Goal: Task Accomplishment & Management: Manage account settings

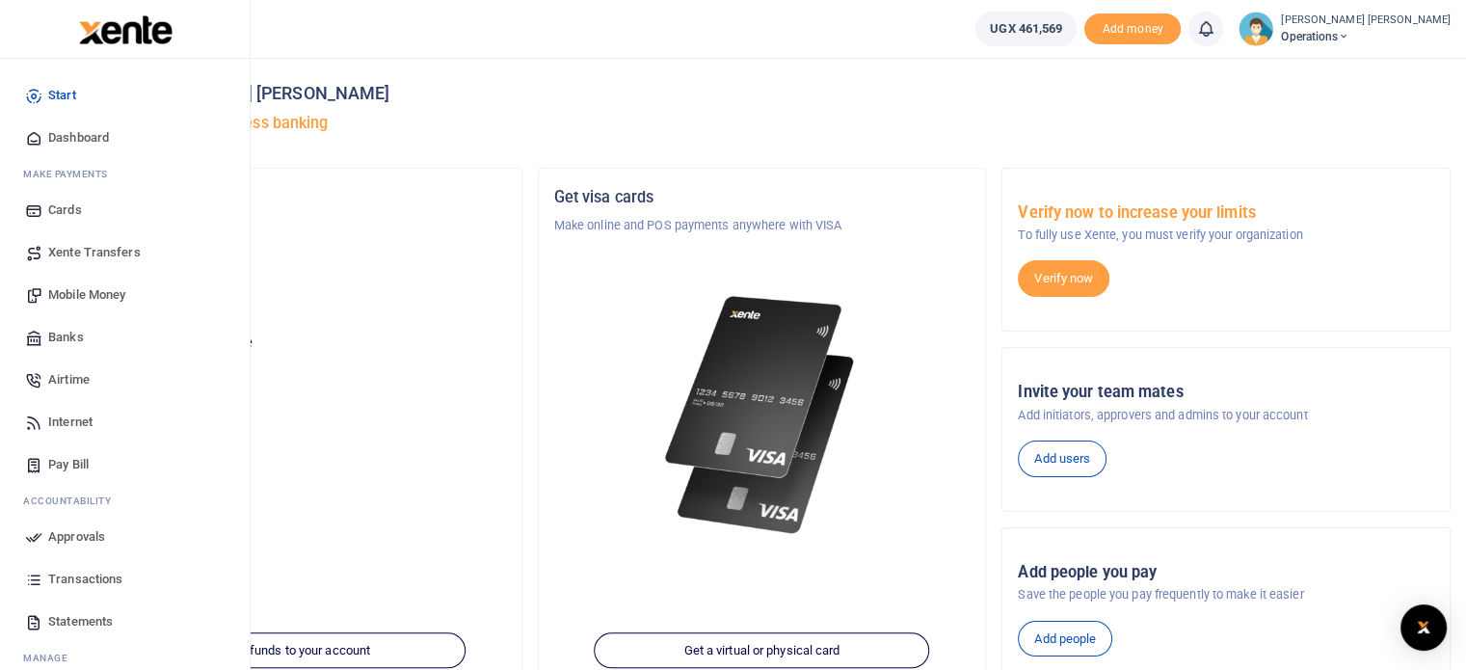
click at [69, 287] on span "Mobile Money" at bounding box center [86, 294] width 77 height 19
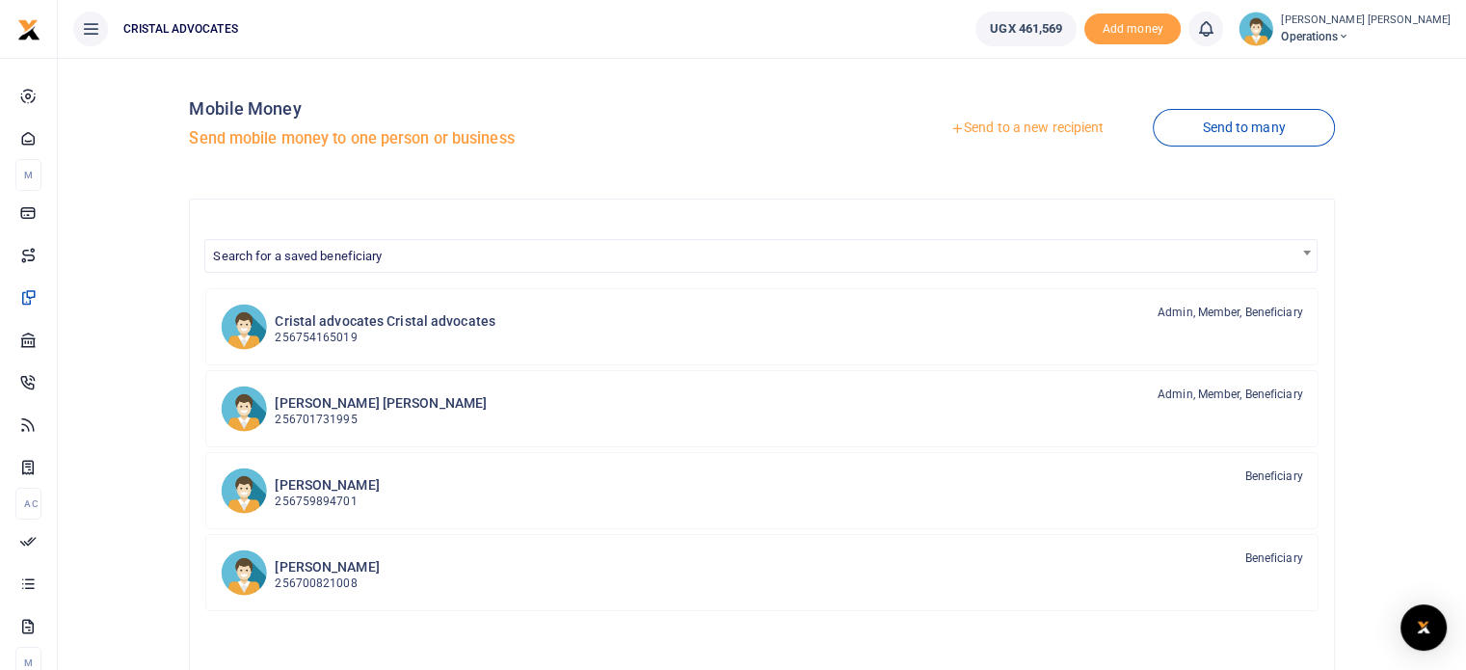
click at [1010, 122] on link "Send to a new recipient" at bounding box center [1027, 128] width 252 height 35
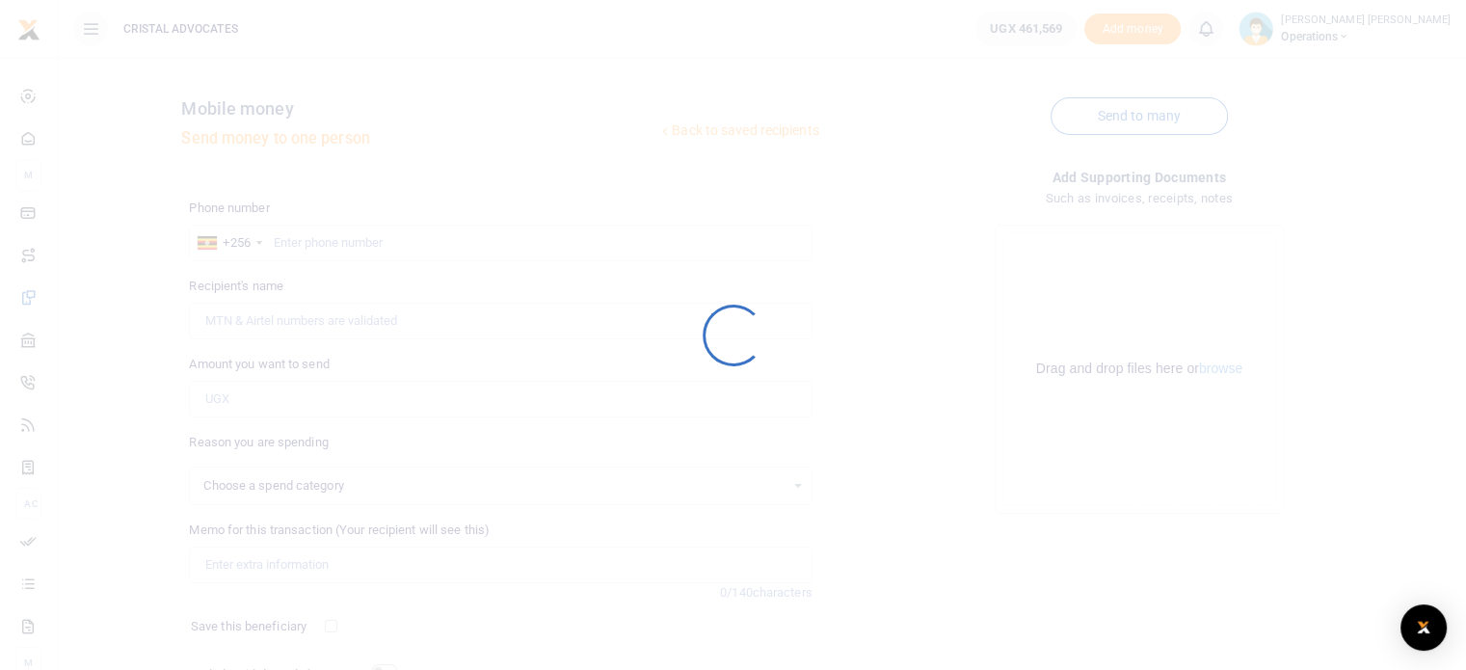
select select
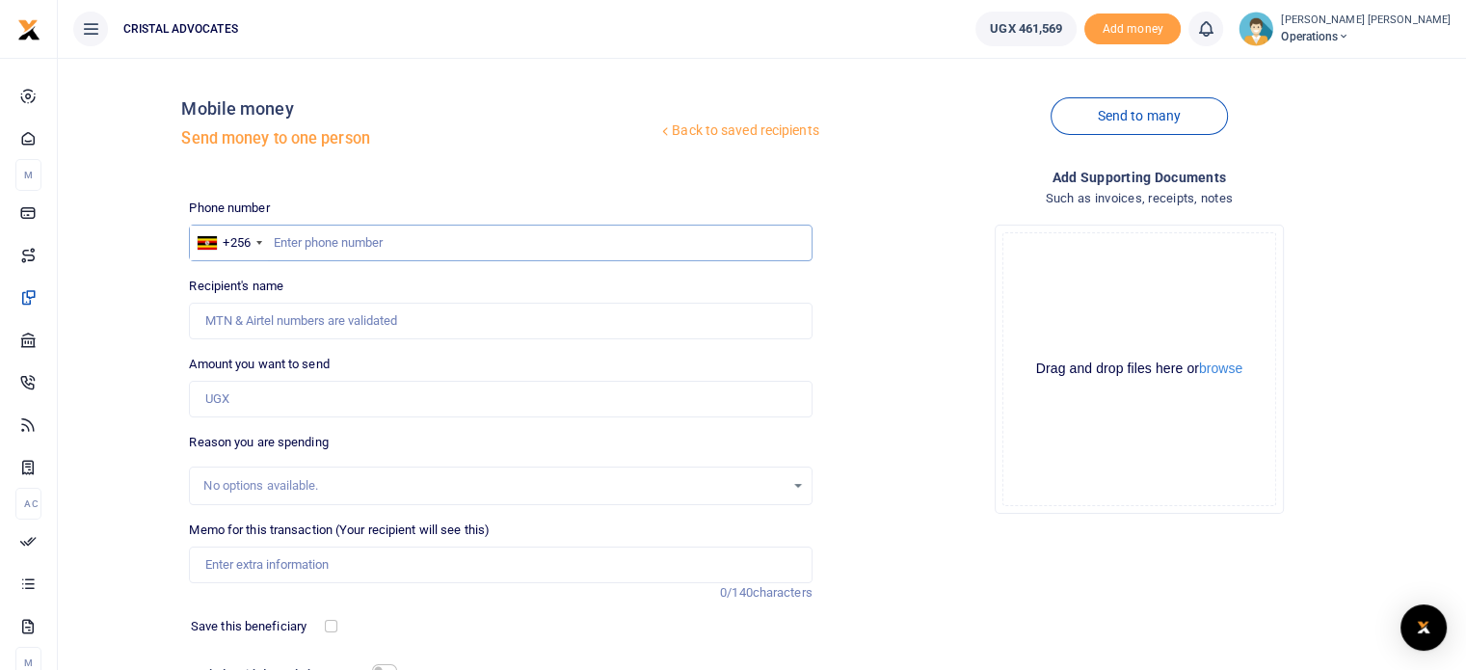
click at [370, 239] on input "text" at bounding box center [500, 243] width 623 height 37
type input "763290465"
type input "Denis Kakembo"
type input "763290465"
click at [298, 411] on input "Amount you want to send" at bounding box center [500, 399] width 623 height 37
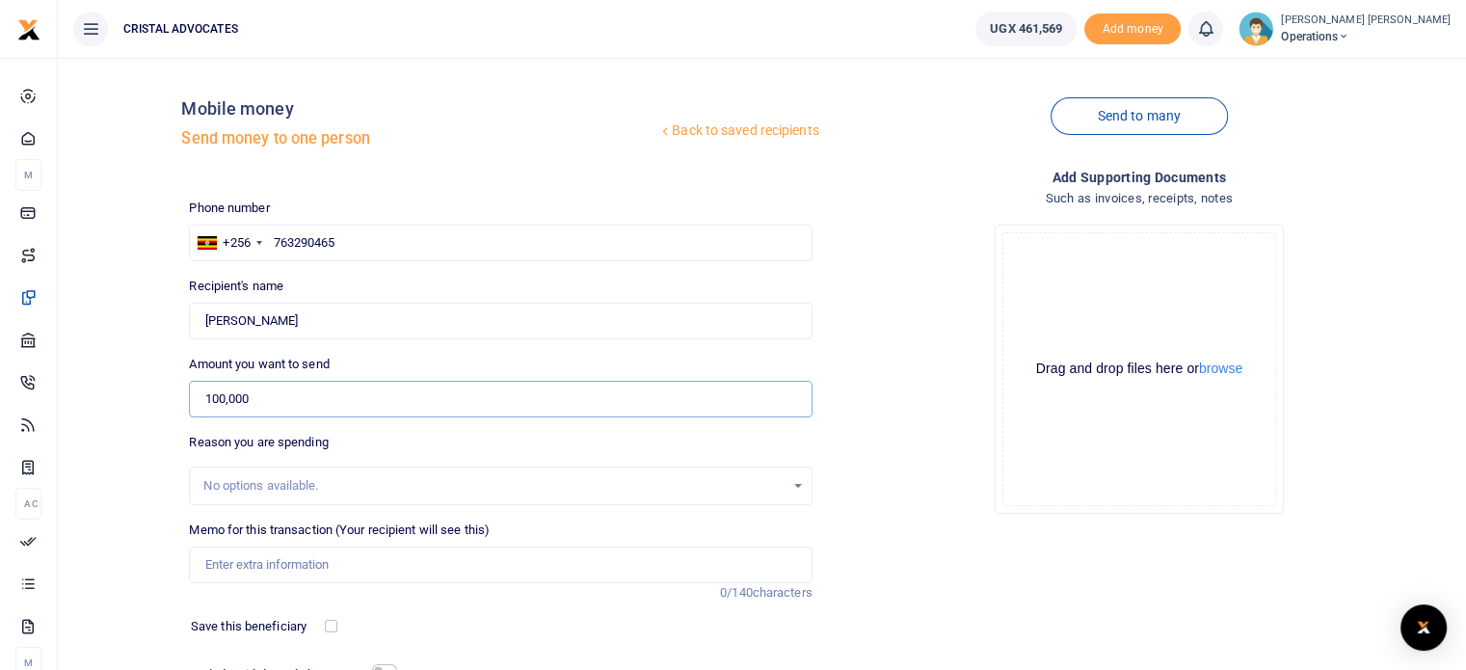
type input "100,000"
click at [370, 653] on div "Phone number +256 Uganda +256 763290465 Phone is required. Recipient's name Fou…" at bounding box center [500, 485] width 638 height 572
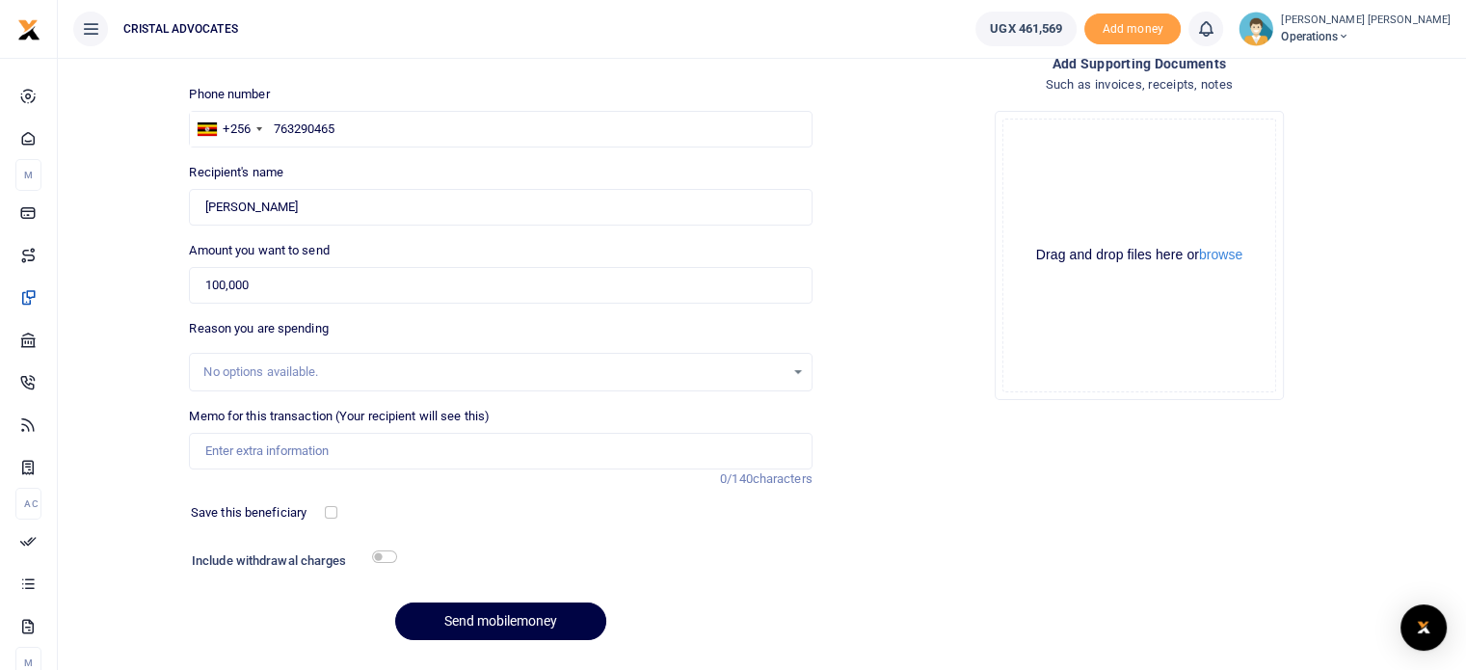
scroll to position [164, 0]
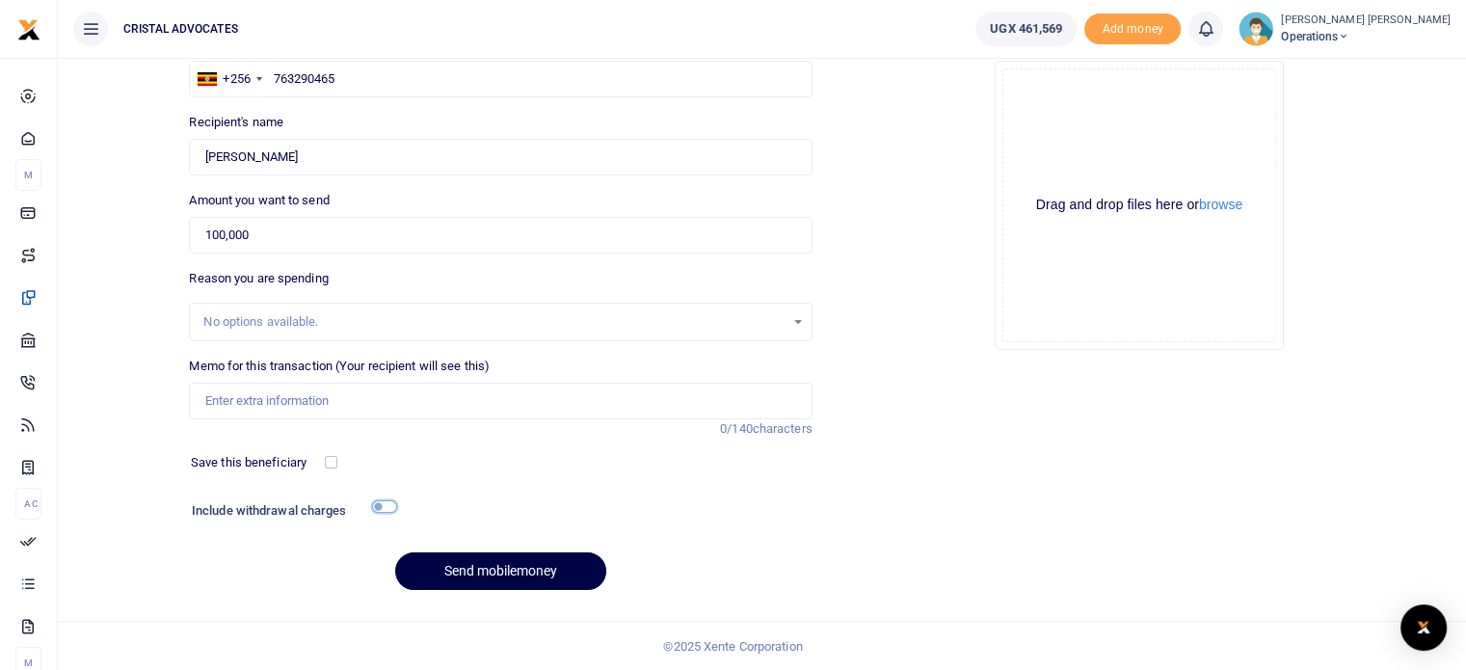
click at [392, 500] on input "checkbox" at bounding box center [384, 506] width 25 height 13
checkbox input "true"
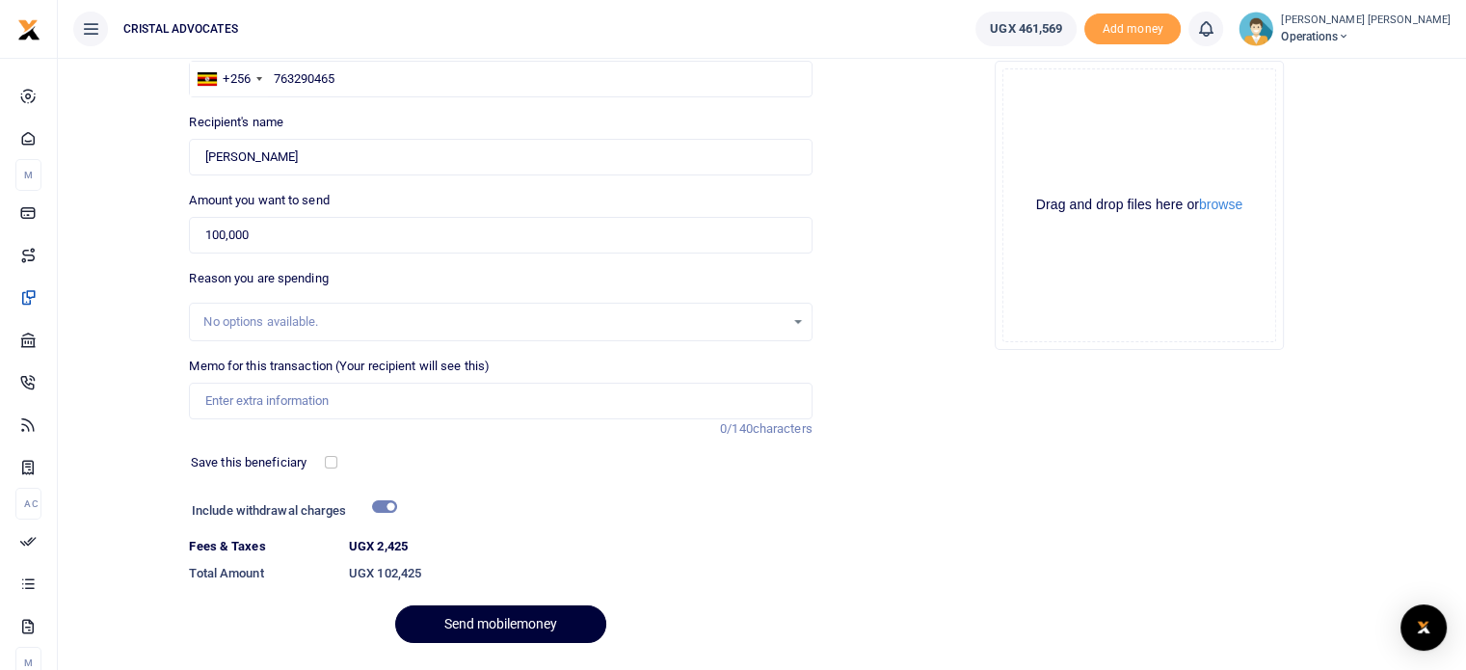
click at [496, 612] on button "Send mobilemoney" at bounding box center [500, 624] width 211 height 38
click at [341, 423] on div "Memo for this transaction (Your recipient will see this) Reason is required. 0/…" at bounding box center [500, 398] width 638 height 82
click at [347, 416] on input "Memo for this transaction (Your recipient will see this)" at bounding box center [500, 401] width 623 height 37
type input "Business development"
click at [471, 616] on button "Send mobilemoney" at bounding box center [500, 624] width 211 height 38
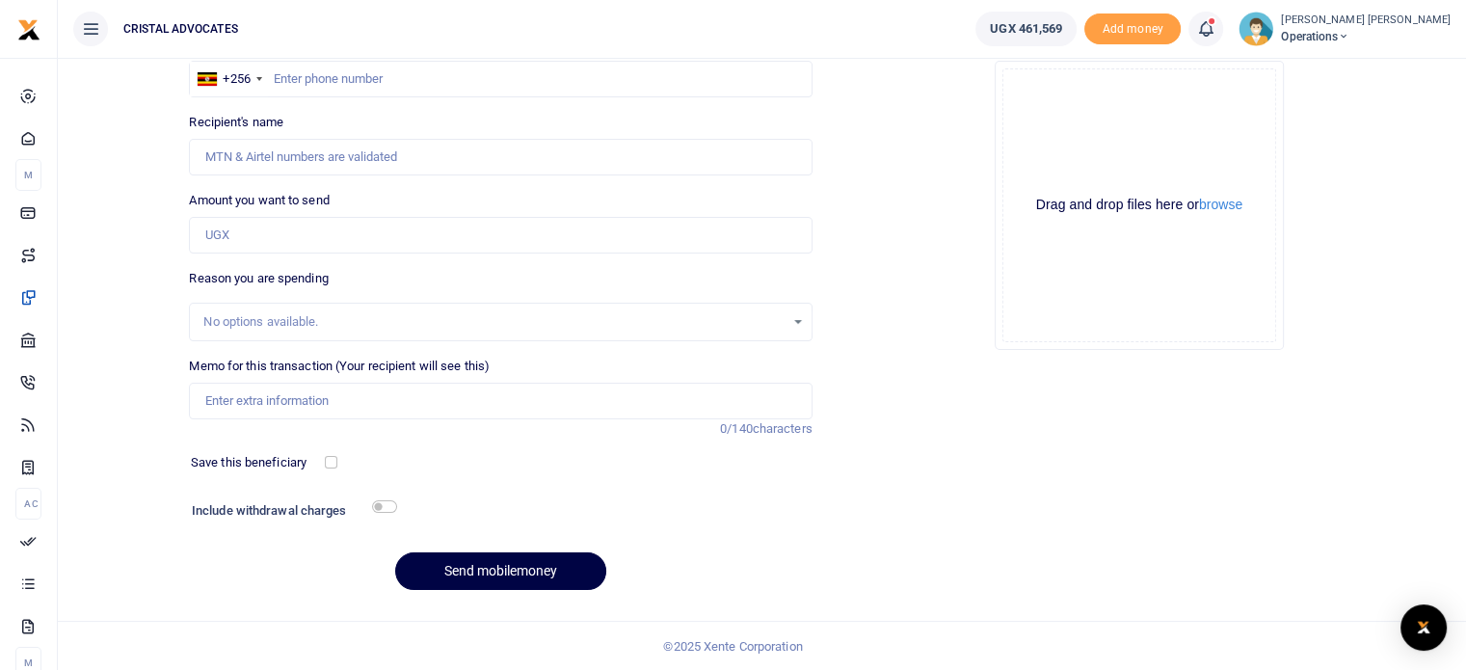
scroll to position [164, 0]
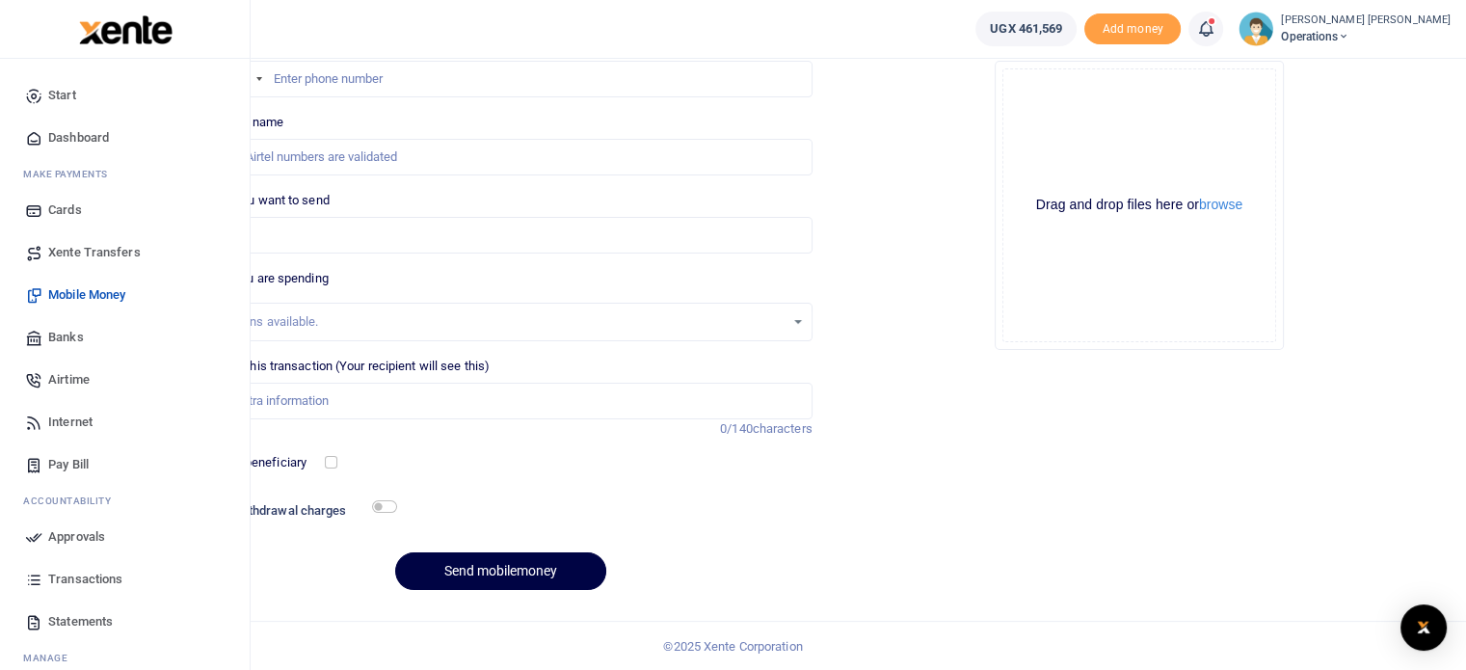
click at [75, 531] on span "Approvals" at bounding box center [76, 536] width 57 height 19
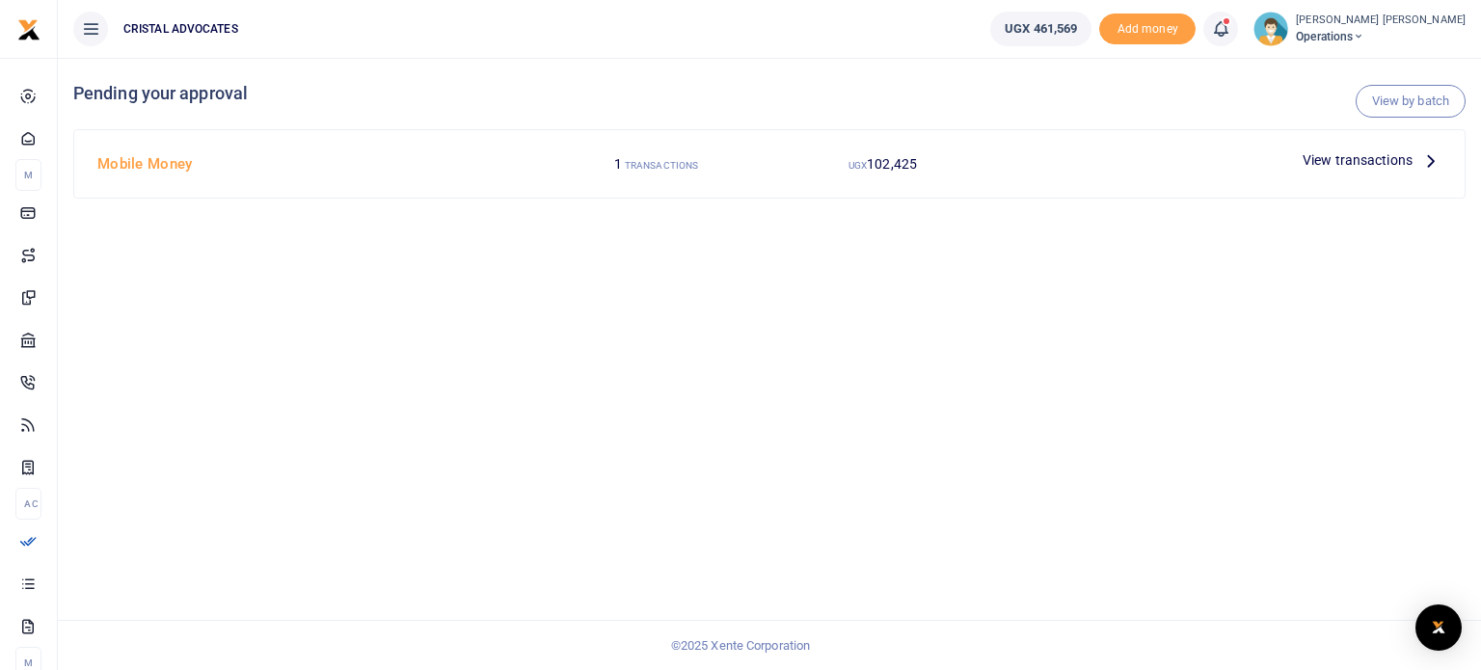
click at [1434, 161] on icon at bounding box center [1430, 159] width 21 height 21
click at [1429, 163] on icon at bounding box center [1430, 159] width 21 height 21
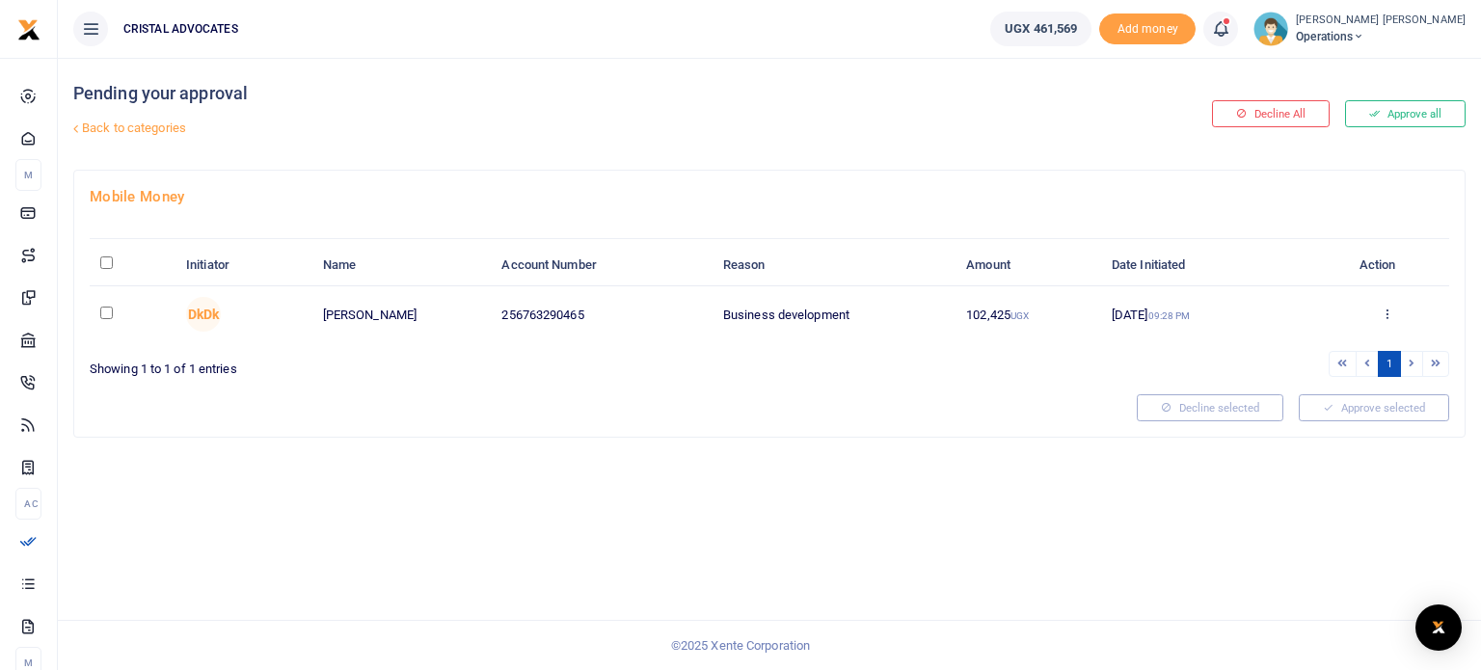
click at [105, 311] on input "checkbox" at bounding box center [106, 313] width 13 height 13
checkbox input "true"
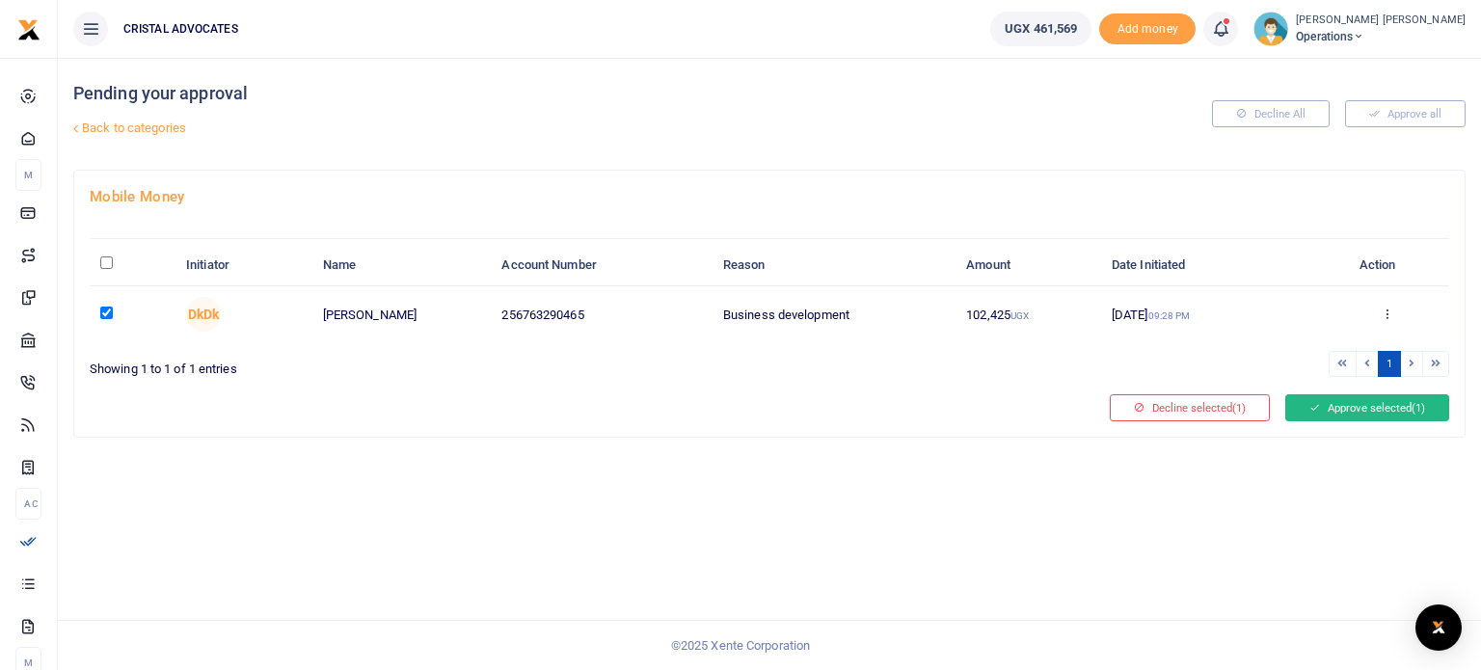
click at [1384, 396] on button "Approve selected (1)" at bounding box center [1367, 407] width 164 height 27
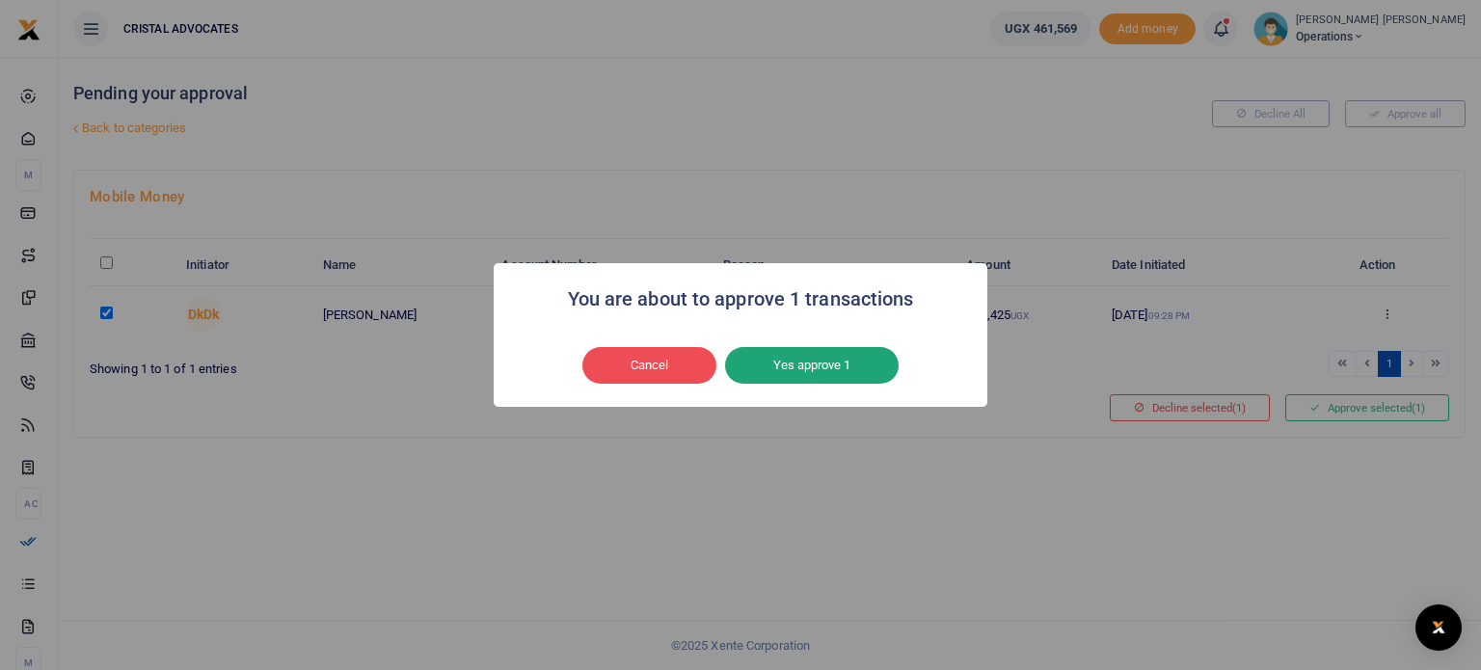
click at [843, 361] on button "Yes approve 1" at bounding box center [812, 365] width 174 height 37
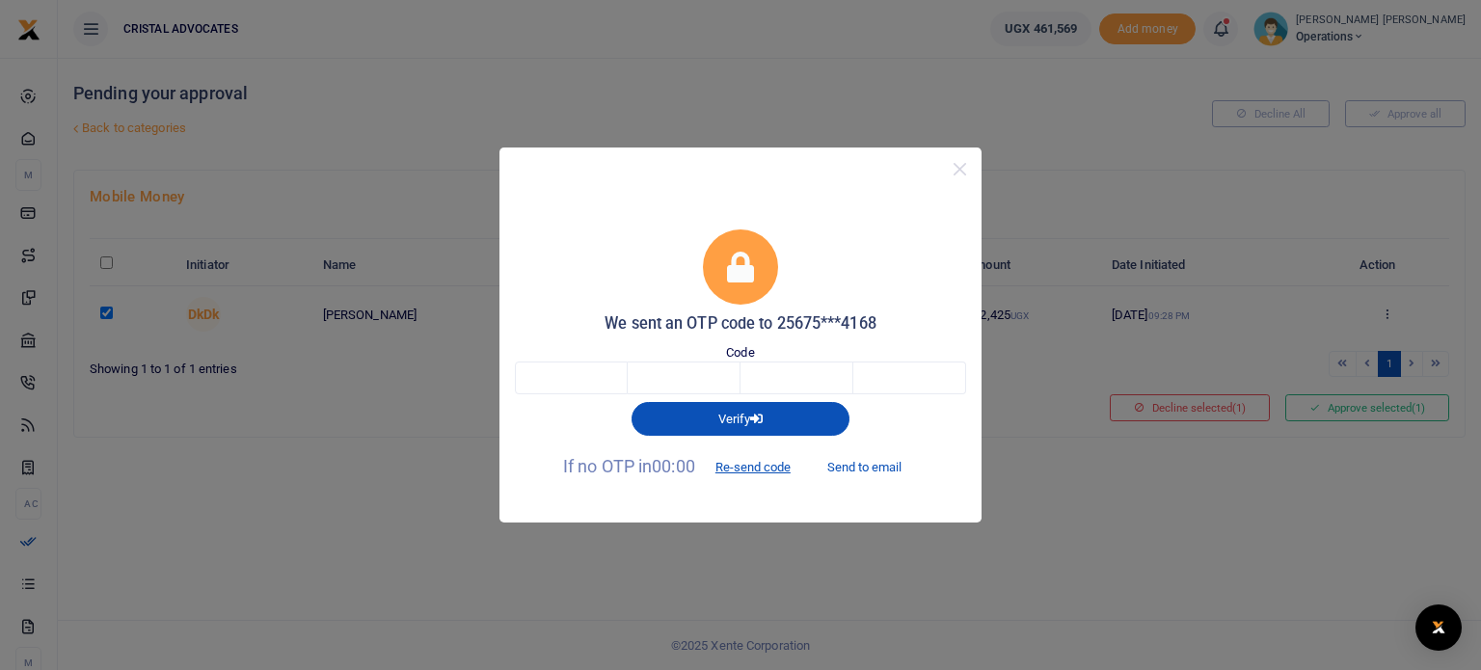
click at [898, 471] on button "Send to email" at bounding box center [864, 467] width 107 height 33
click at [602, 374] on input "text" at bounding box center [571, 377] width 113 height 33
type input "7"
type input "8"
type input "3"
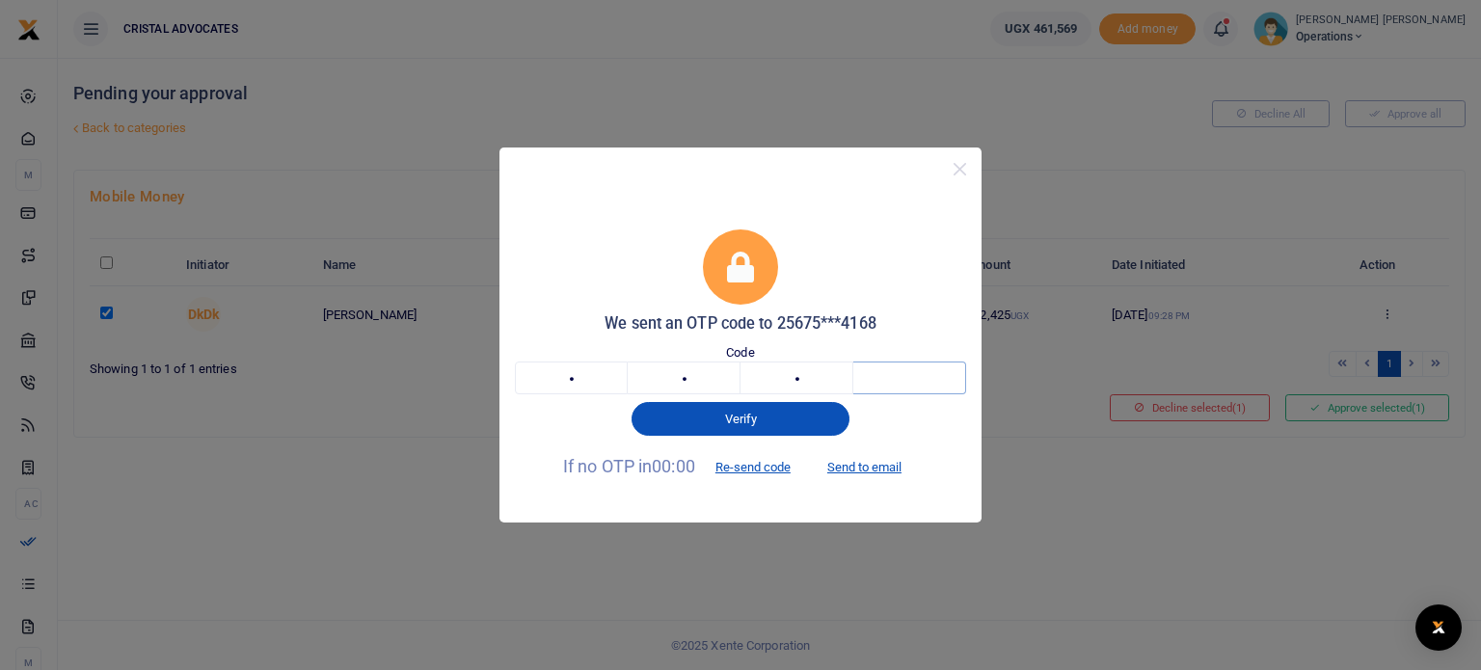
type input "2"
